Goal: Subscribe to service/newsletter

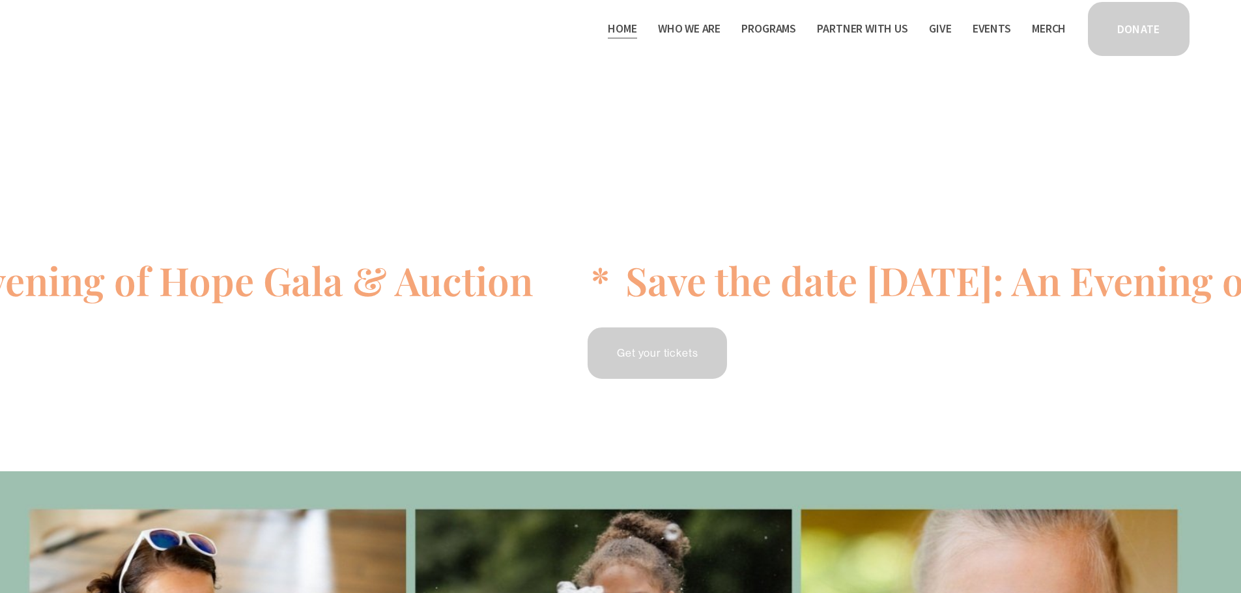
scroll to position [2524, 0]
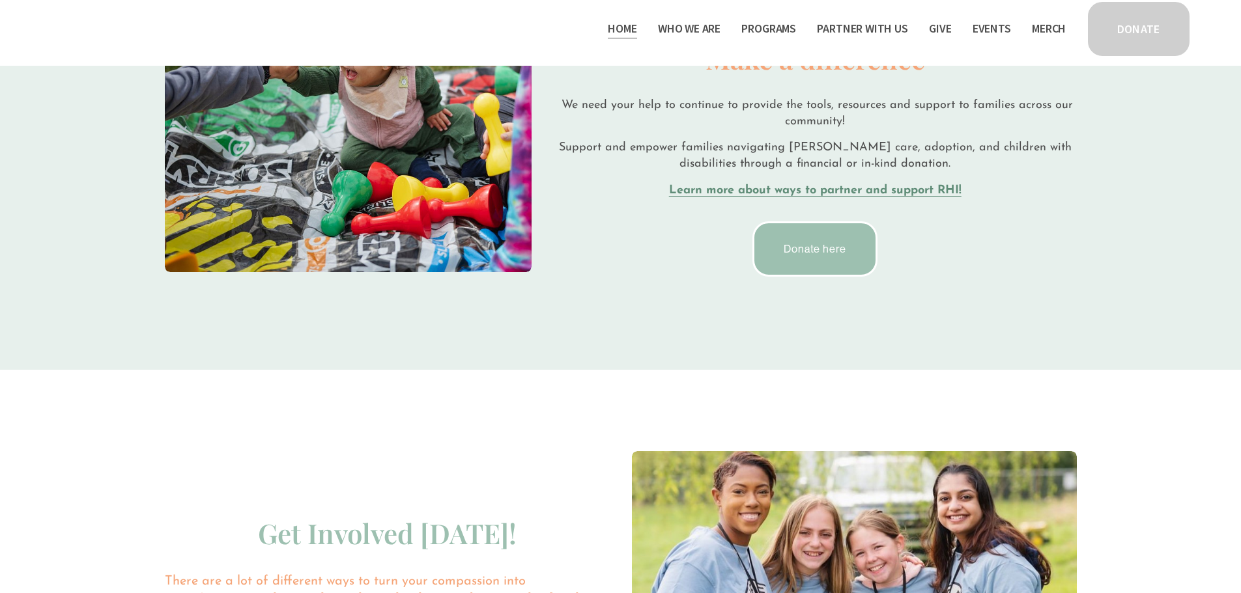
click at [0, 0] on span "Staff & Board" at bounding box center [0, 0] width 0 height 0
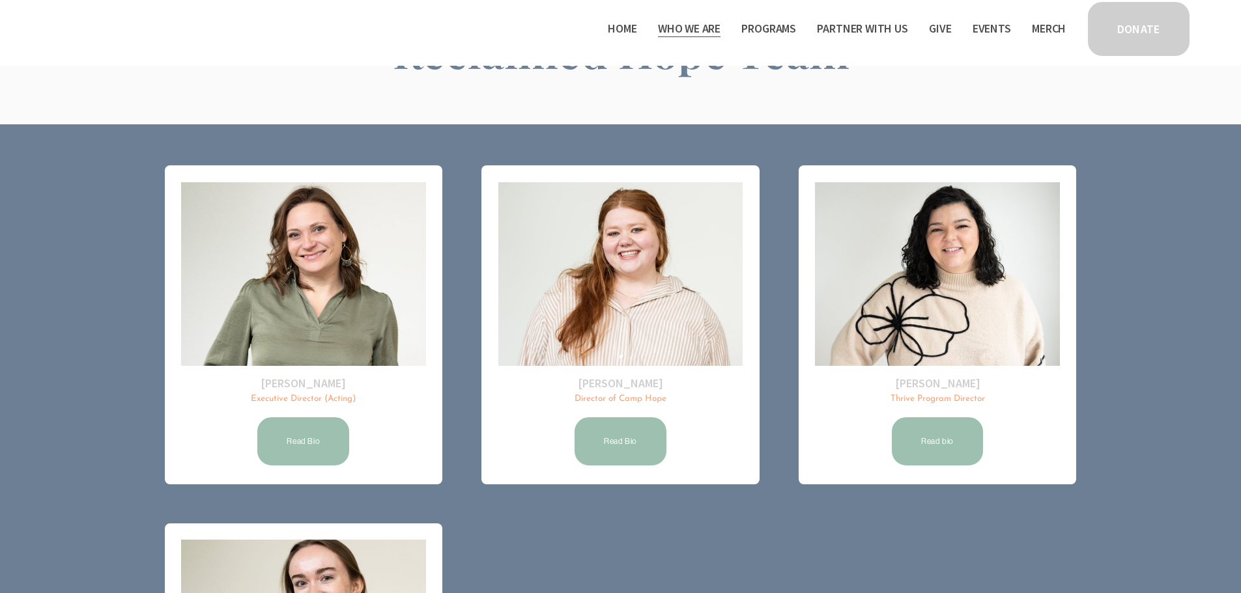
scroll to position [149, 0]
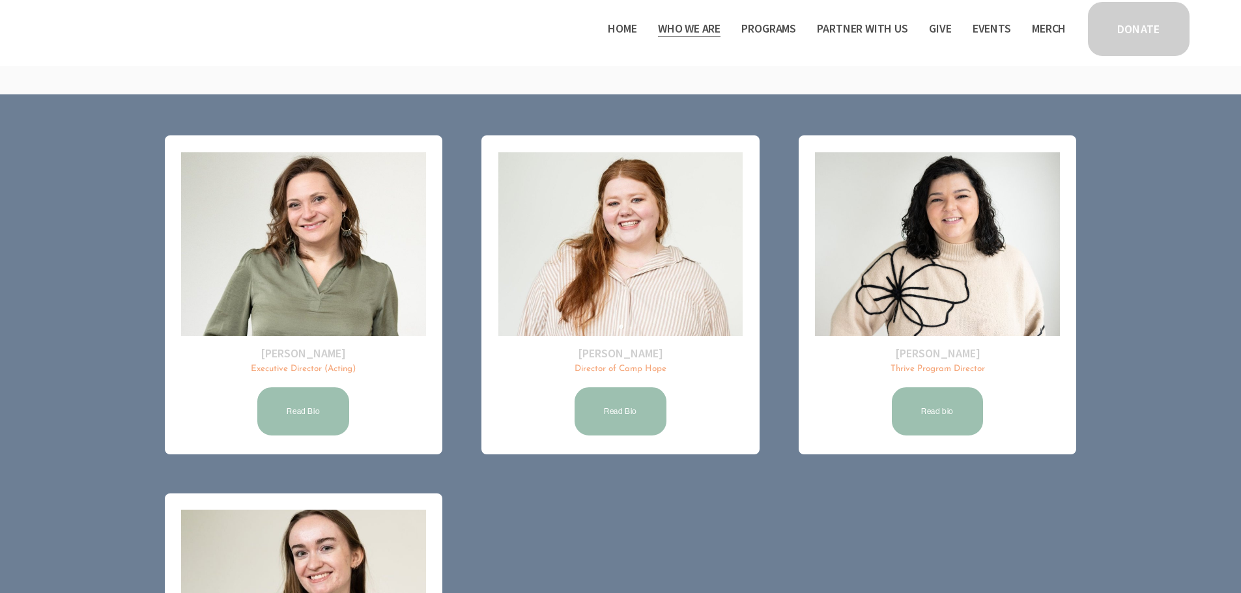
click at [302, 408] on link "Read Bio" at bounding box center [303, 412] width 96 height 52
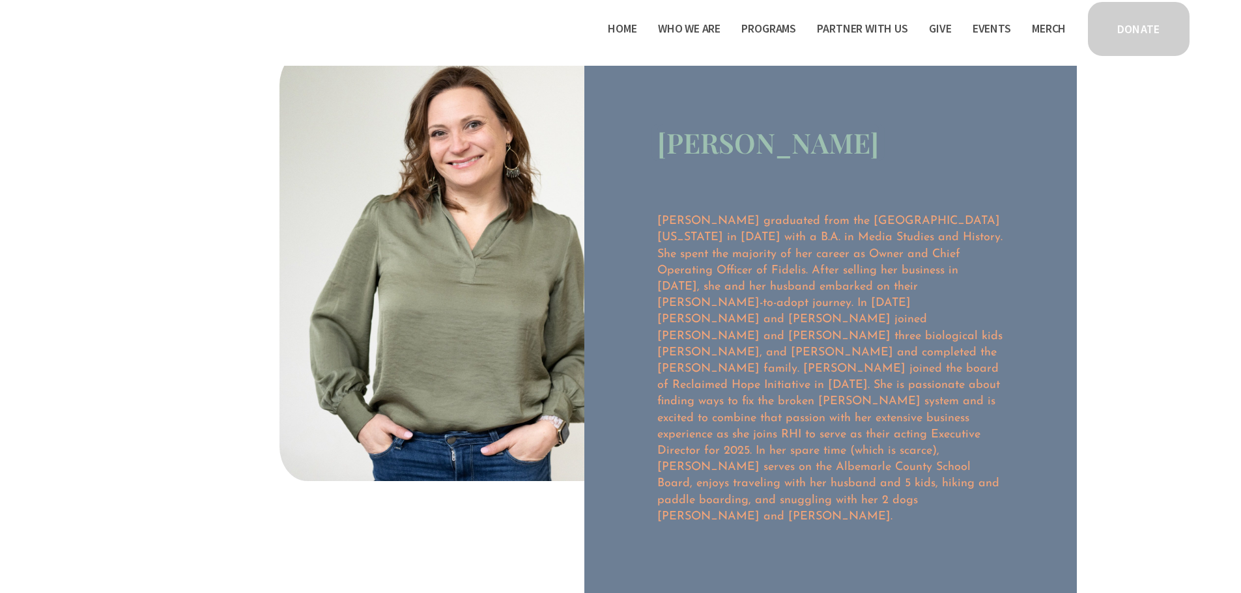
scroll to position [35, 0]
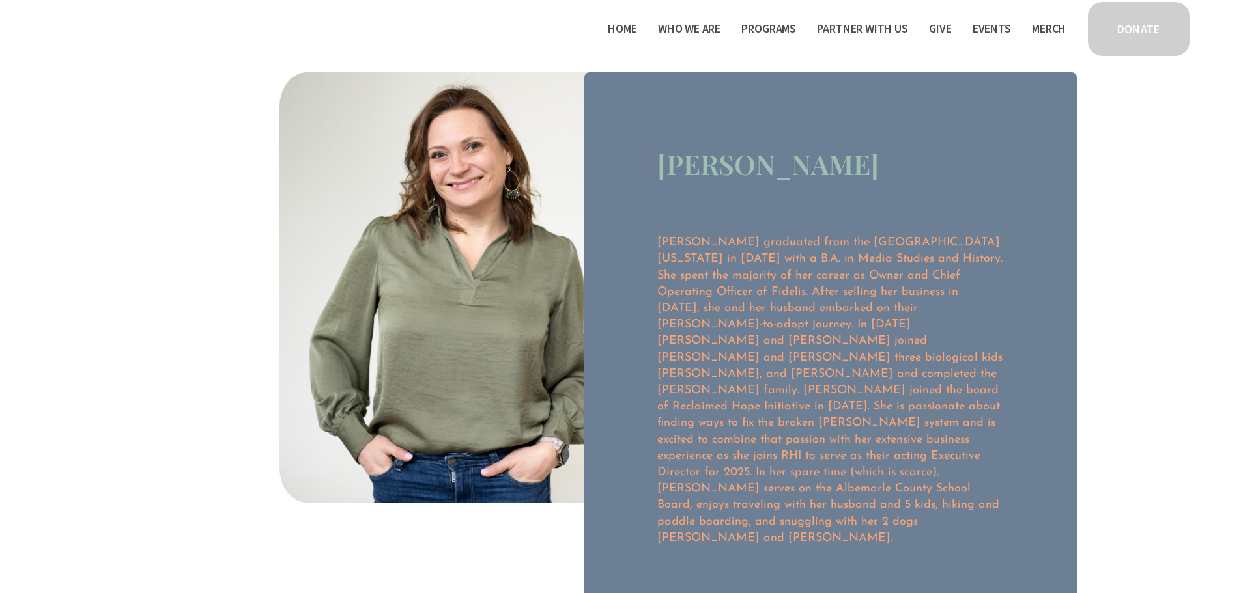
click at [612, 22] on link "Home" at bounding box center [622, 28] width 29 height 21
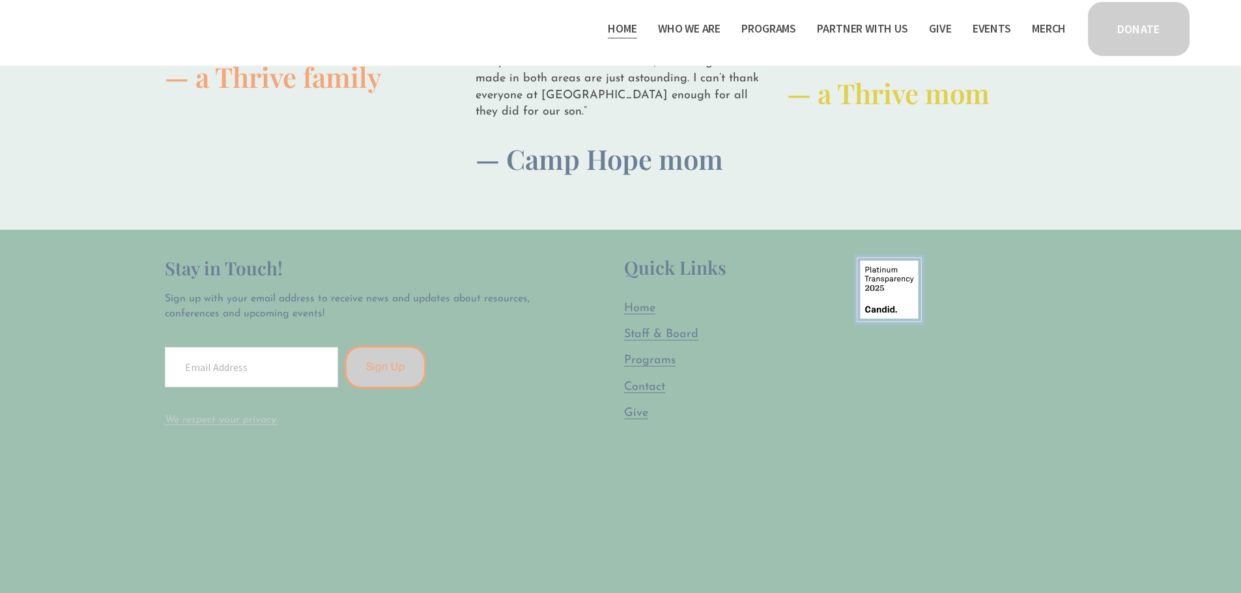
scroll to position [3316, 0]
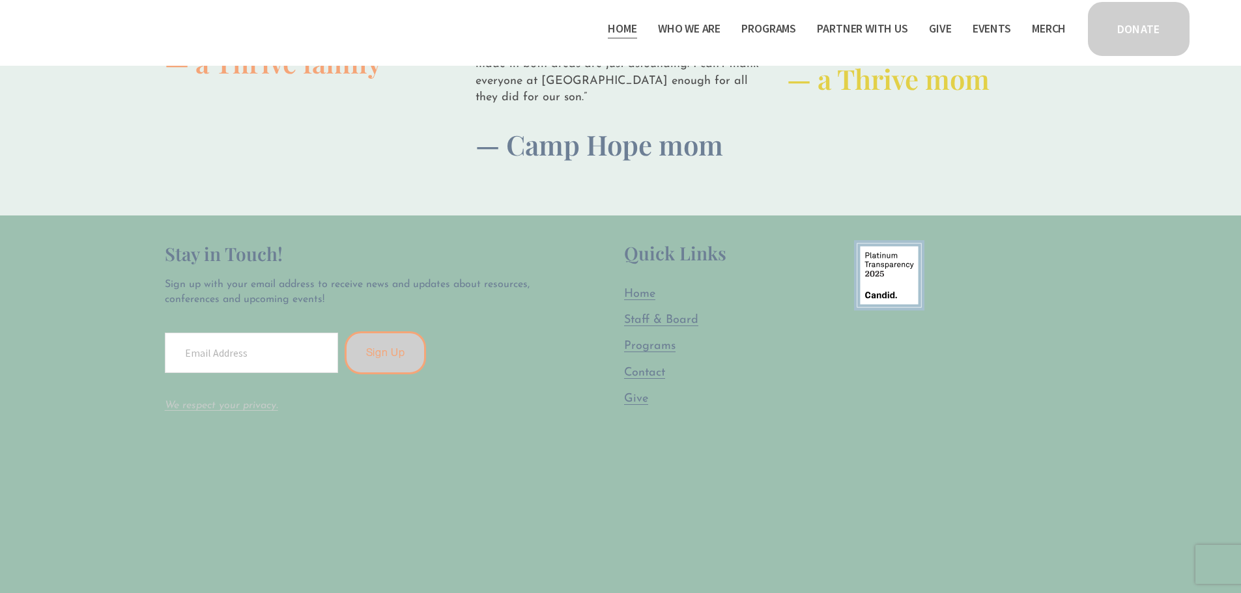
click at [259, 344] on input "Email Address" at bounding box center [251, 353] width 173 height 40
type input "cmarcotte@piedmontymca.org"
click at [389, 348] on span "Sign Up" at bounding box center [385, 352] width 39 height 12
